Goal: Find specific page/section: Find specific page/section

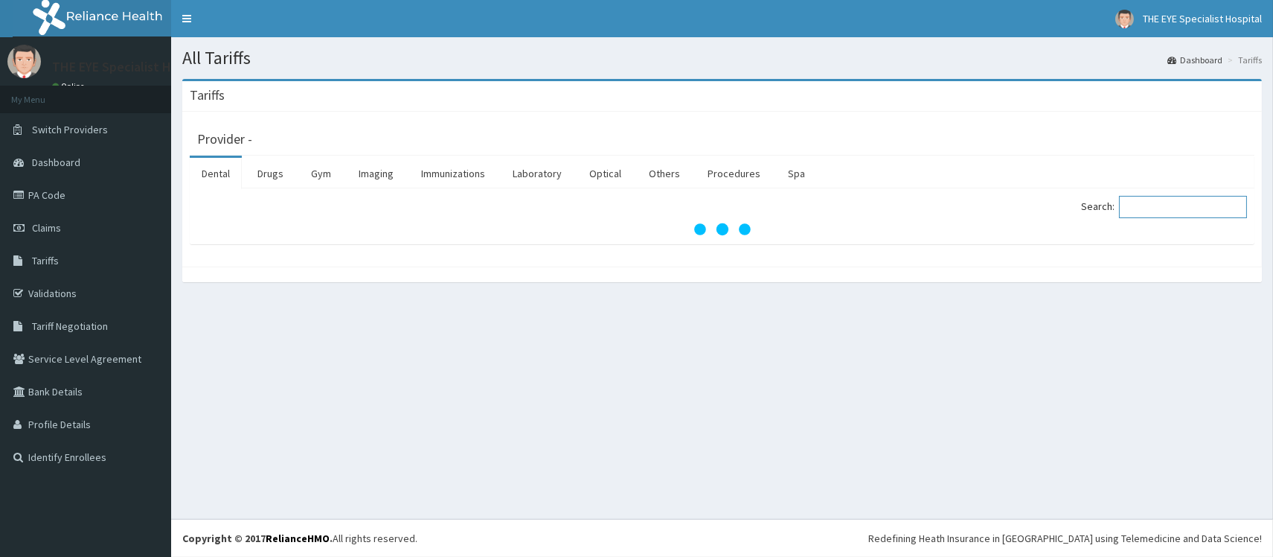
click at [1149, 208] on input "Search:" at bounding box center [1183, 207] width 128 height 22
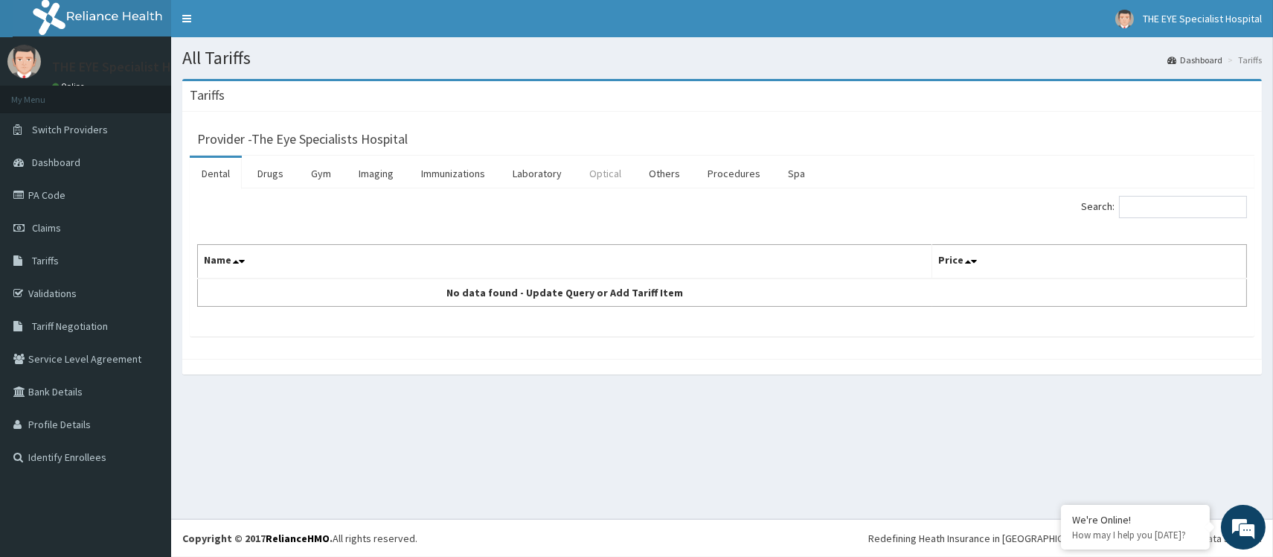
click at [606, 172] on link "Optical" at bounding box center [605, 173] width 56 height 31
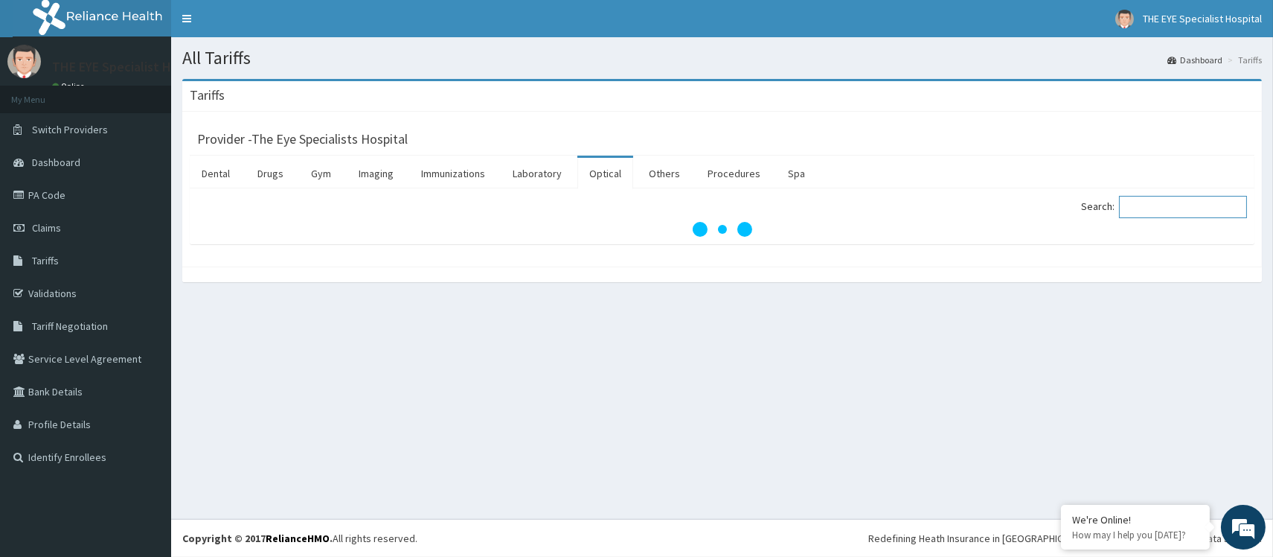
click at [1185, 211] on input "Search:" at bounding box center [1183, 207] width 128 height 22
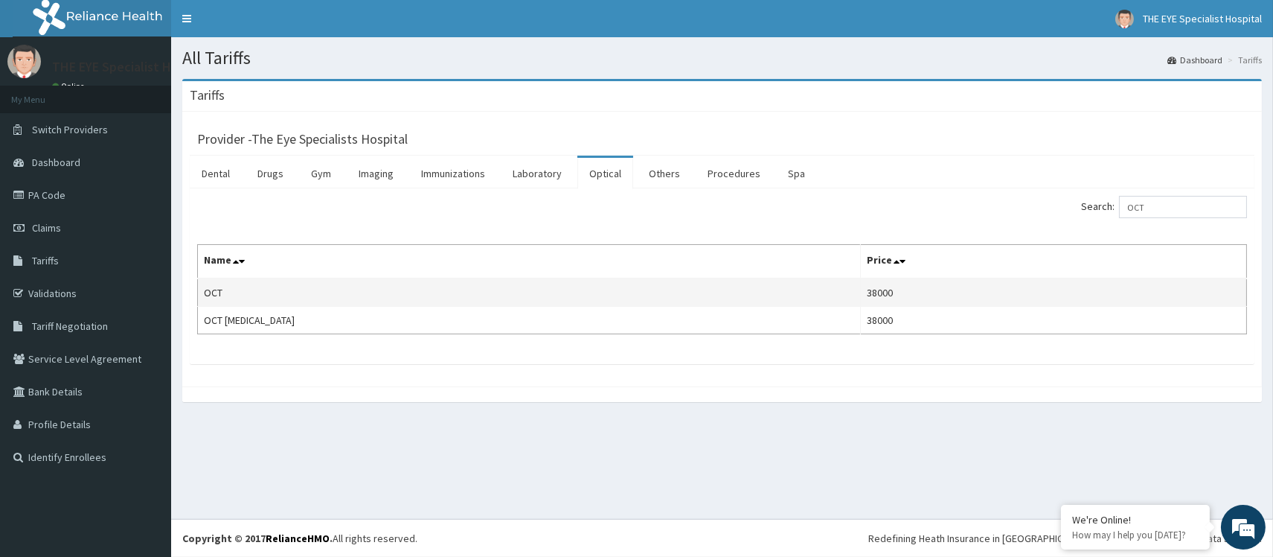
click at [350, 292] on td "OCT" at bounding box center [529, 292] width 663 height 28
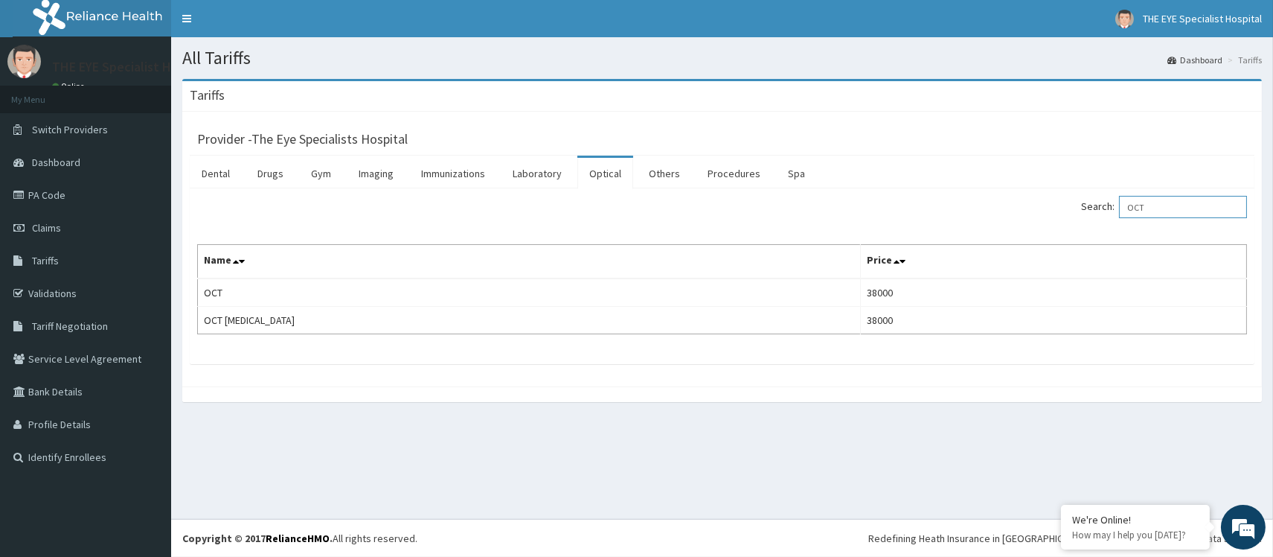
drag, startPoint x: 1183, startPoint y: 208, endPoint x: 1106, endPoint y: 208, distance: 76.6
click at [1106, 208] on label "Search: OCT" at bounding box center [1164, 207] width 166 height 22
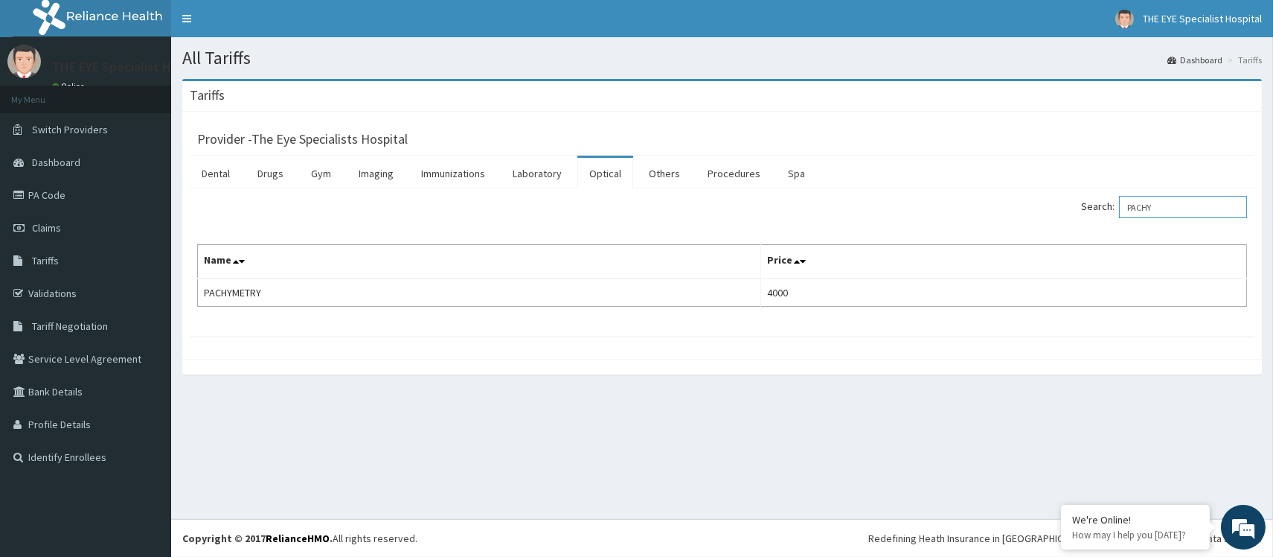
type input "PACHY"
click at [75, 161] on span "Dashboard" at bounding box center [56, 162] width 48 height 13
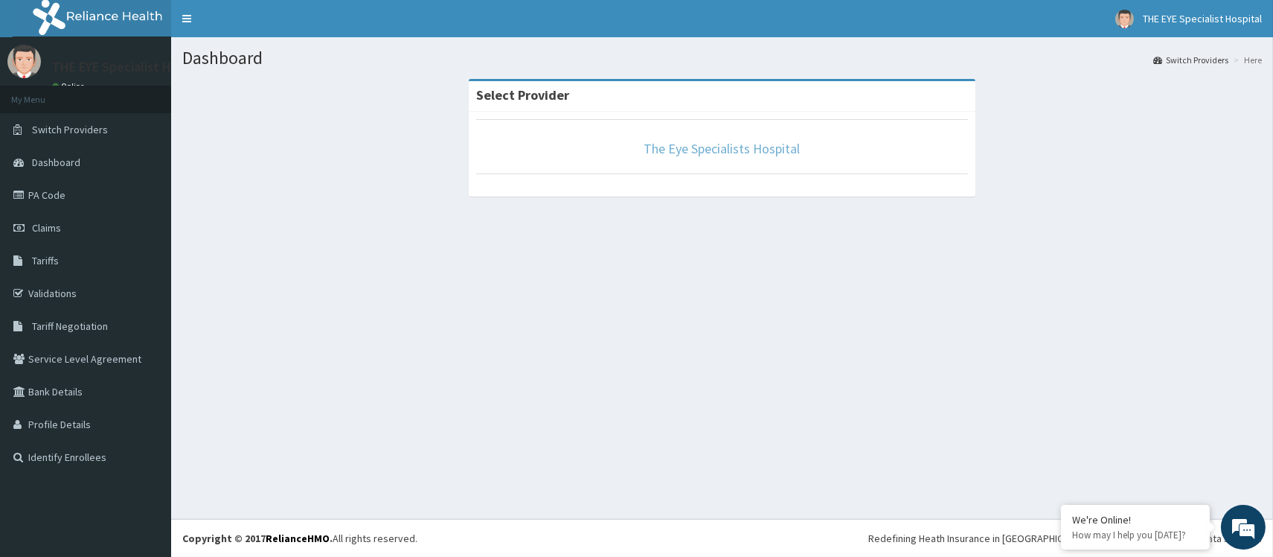
click at [707, 145] on link "The Eye Specialists Hospital" at bounding box center [722, 148] width 156 height 17
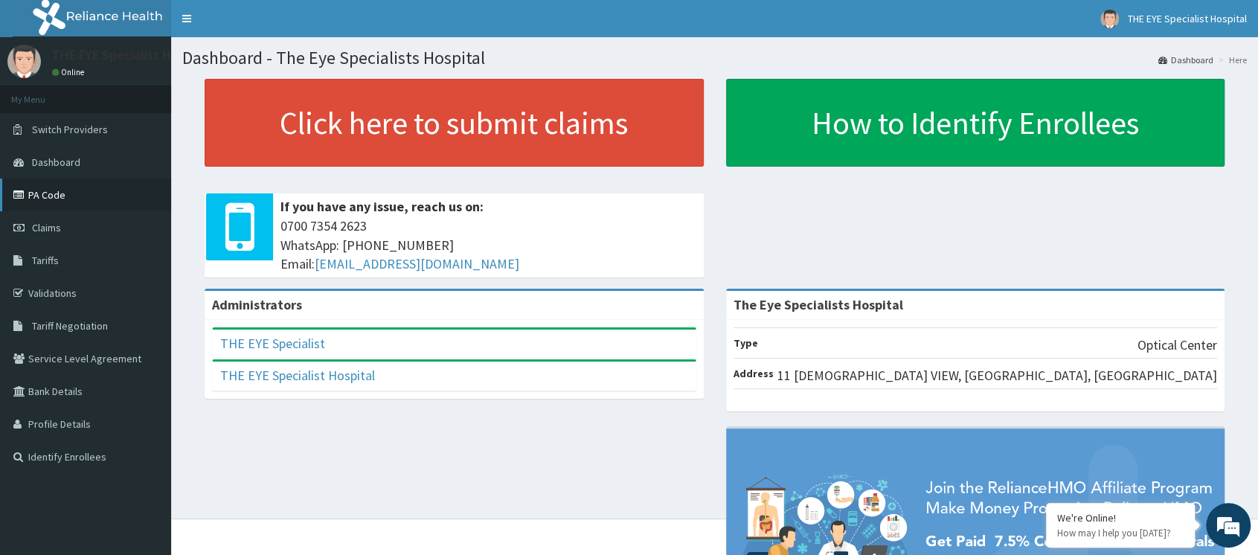
click at [74, 193] on link "PA Code" at bounding box center [85, 195] width 171 height 33
